Goal: Information Seeking & Learning: Understand process/instructions

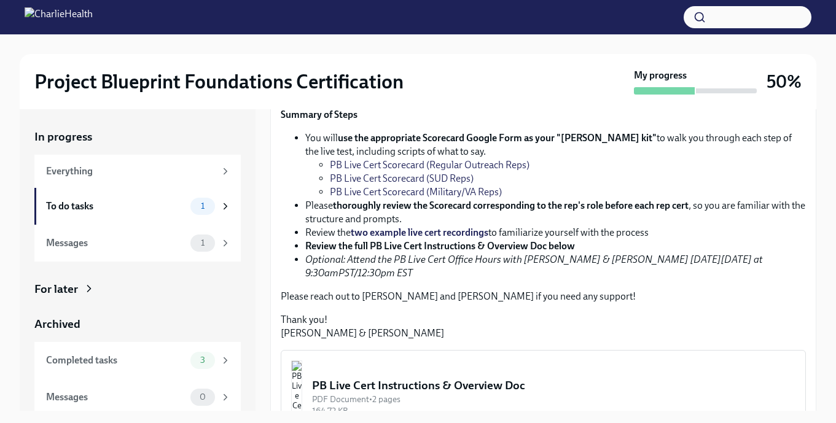
scroll to position [171, 0]
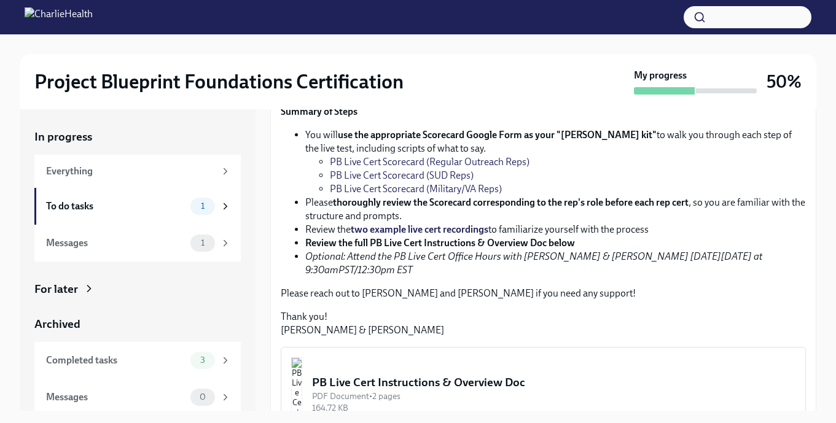
click at [559, 179] on div "Hi [PERSON_NAME]! Congratulations on passing the Project Blueprint Level 1 Cert…" at bounding box center [543, 184] width 525 height 306
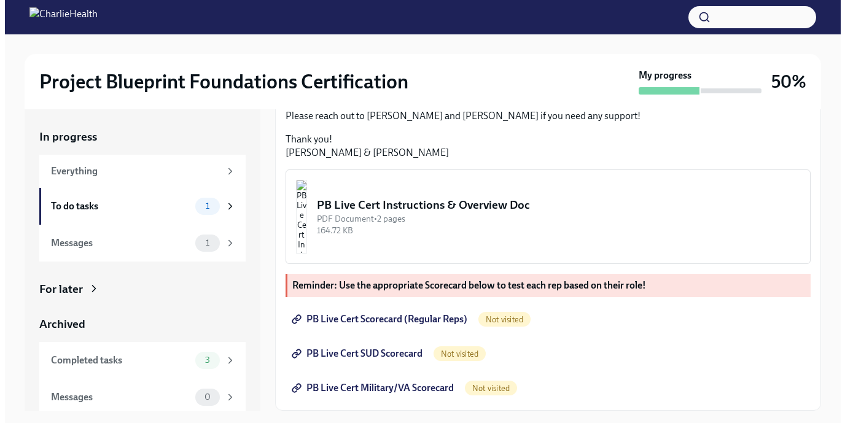
scroll to position [460, 0]
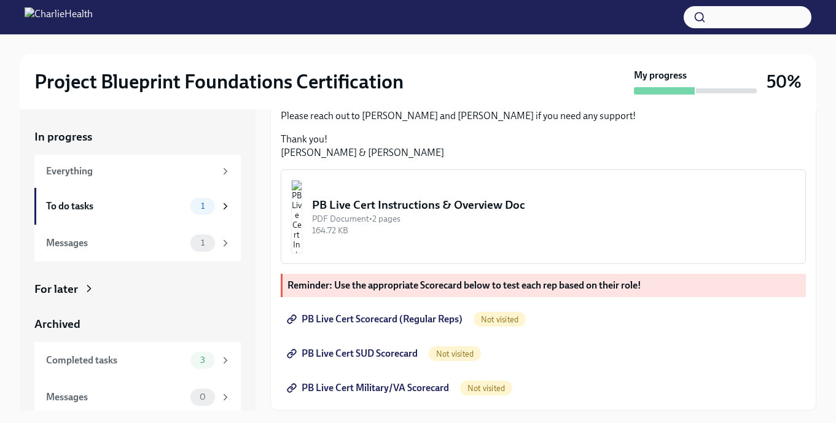
click at [513, 206] on div "PB Live Cert Instructions & Overview Doc" at bounding box center [553, 205] width 483 height 16
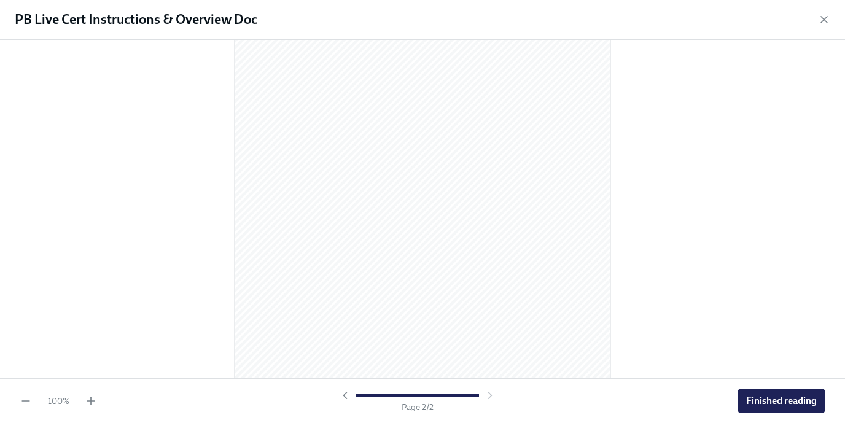
scroll to position [666, 0]
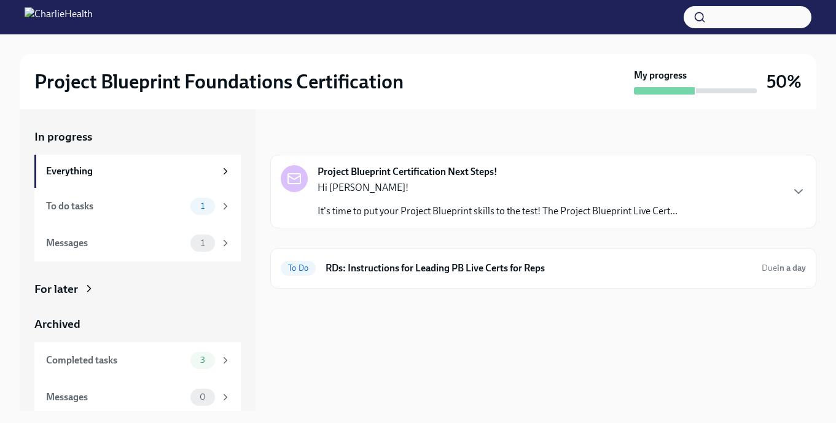
scroll to position [2, 0]
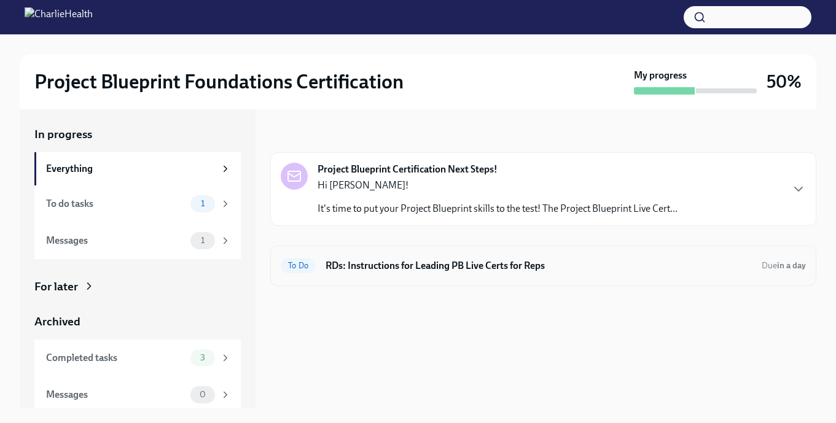
click at [476, 266] on h6 "RDs: Instructions for Leading PB Live Certs for Reps" at bounding box center [538, 266] width 426 height 14
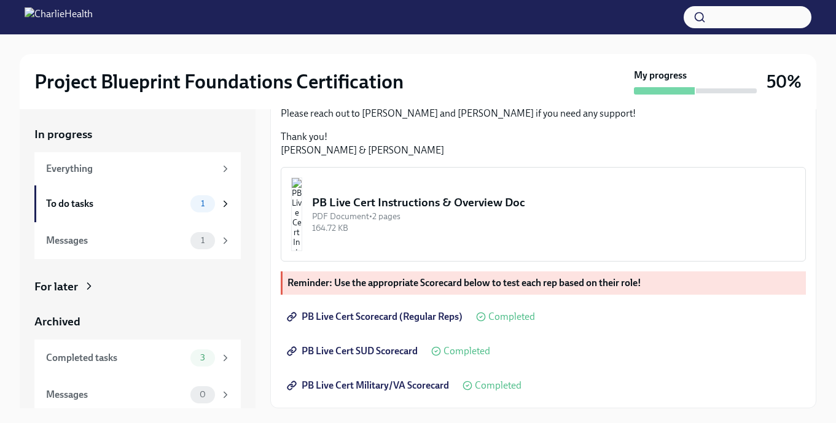
scroll to position [22, 0]
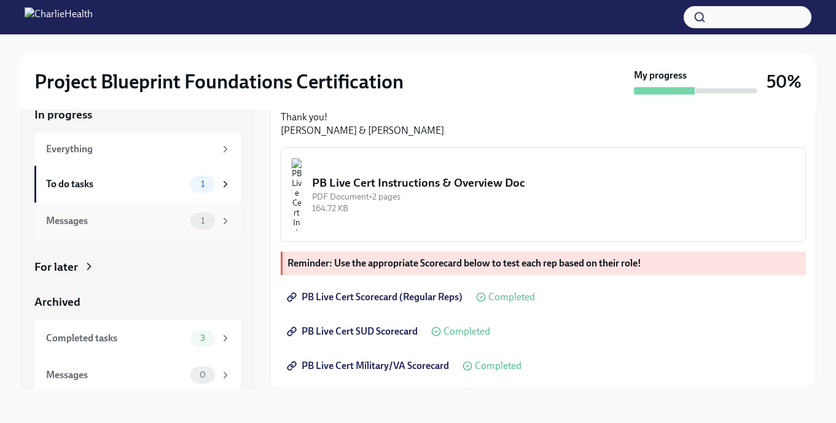
click at [102, 221] on div "Messages" at bounding box center [115, 221] width 139 height 14
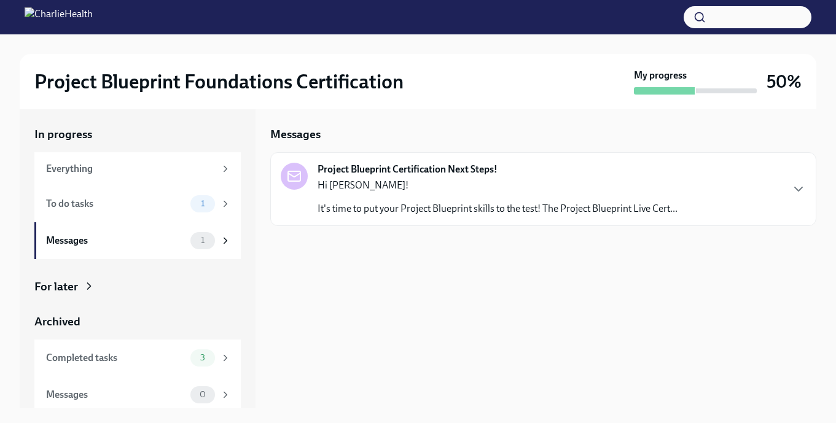
click at [490, 205] on p "It's time to put your Project Blueprint skills to the test! The Project Bluepri…" at bounding box center [497, 209] width 360 height 14
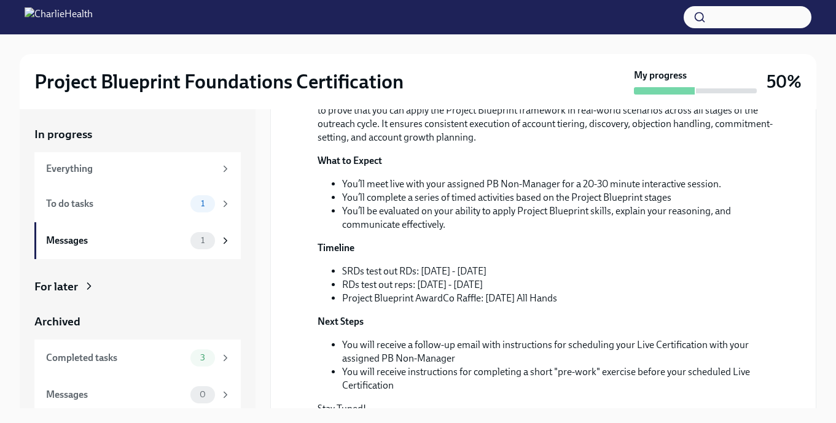
scroll to position [335, 0]
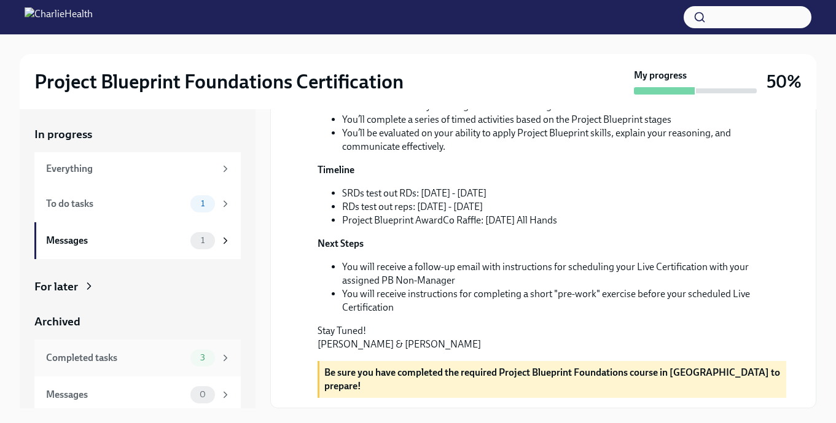
click at [149, 366] on div "Completed tasks 3" at bounding box center [138, 357] width 185 height 17
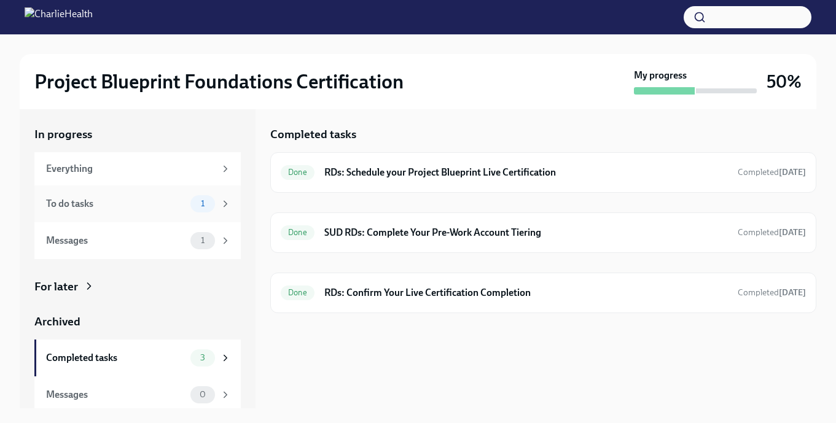
click at [115, 203] on div "To do tasks" at bounding box center [115, 204] width 139 height 14
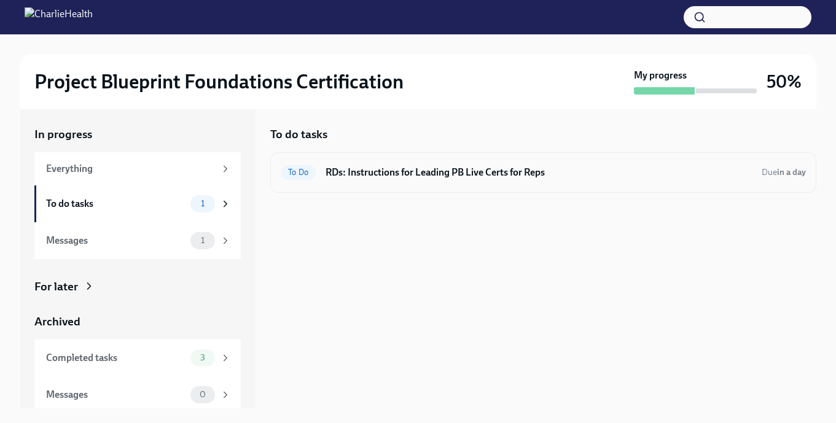
click at [334, 178] on h6 "RDs: Instructions for Leading PB Live Certs for Reps" at bounding box center [538, 173] width 426 height 14
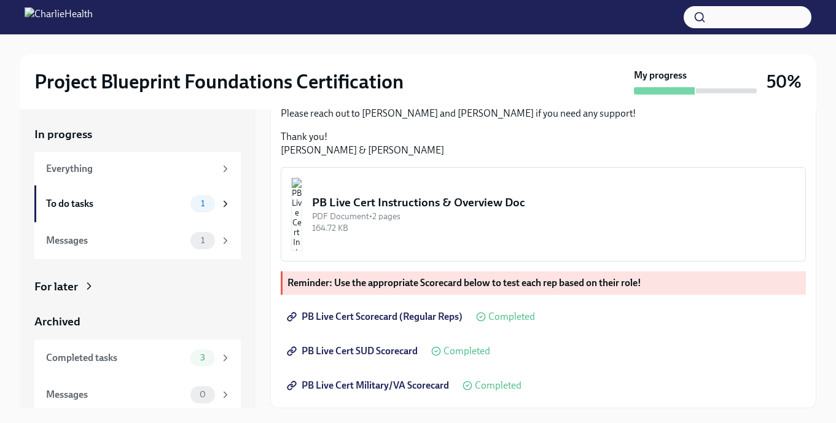
scroll to position [460, 0]
click at [513, 282] on strong "Reminder: Use the appropriate Scorecard below to test each rep based on their r…" at bounding box center [464, 283] width 354 height 12
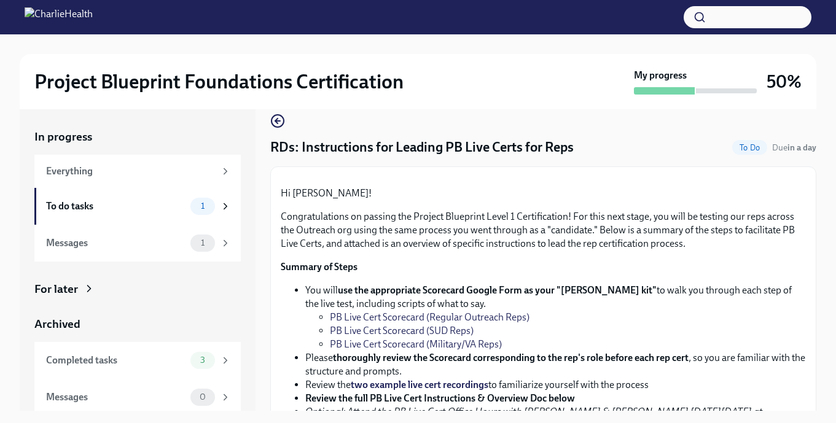
scroll to position [0, 0]
